Goal: Transaction & Acquisition: Subscribe to service/newsletter

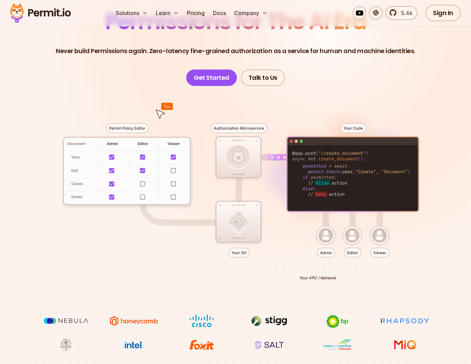
scroll to position [30, 0]
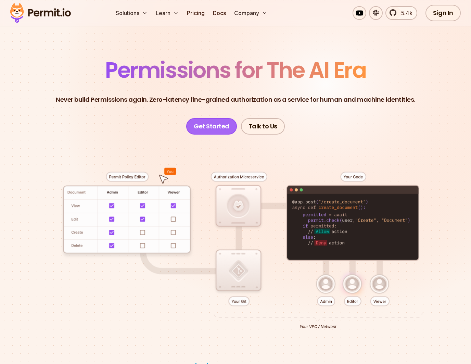
click at [223, 127] on link "Get Started" at bounding box center [211, 126] width 51 height 16
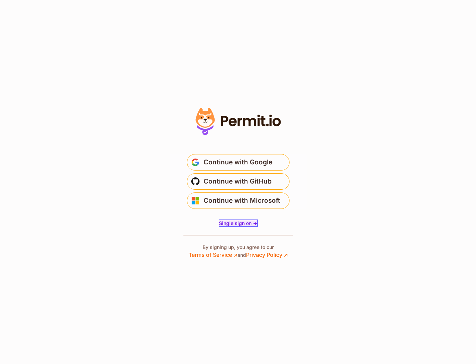
click at [241, 222] on span "Single sign on ->" at bounding box center [238, 223] width 38 height 6
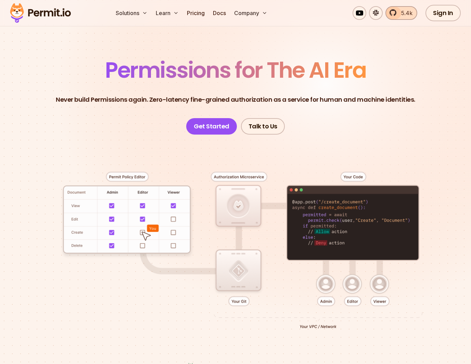
click at [401, 15] on span "5.4k" at bounding box center [404, 13] width 15 height 8
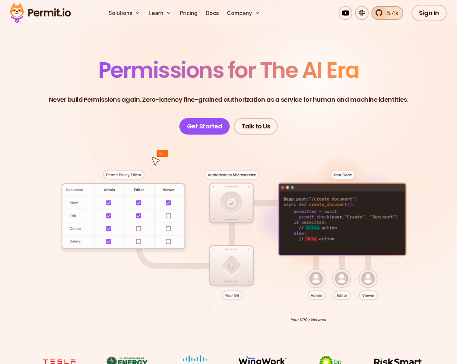
click at [393, 12] on span "5.4k" at bounding box center [390, 13] width 15 height 8
